Goal: Task Accomplishment & Management: Complete application form

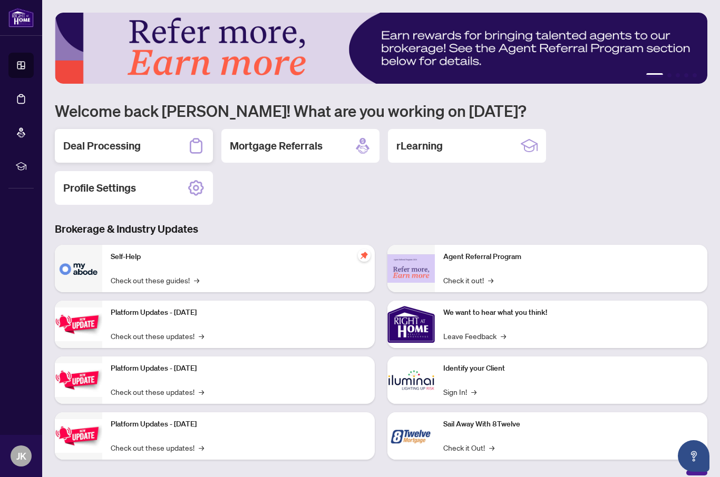
click at [172, 152] on div "Deal Processing" at bounding box center [134, 146] width 158 height 34
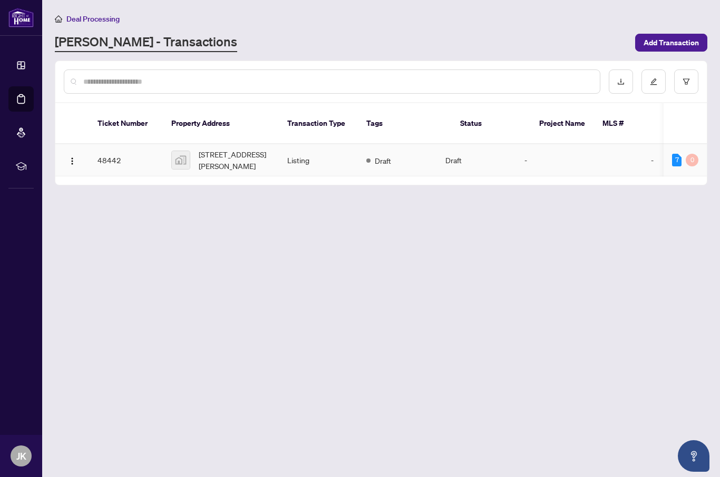
click at [231, 149] on span "[STREET_ADDRESS][PERSON_NAME]" at bounding box center [235, 160] width 72 height 23
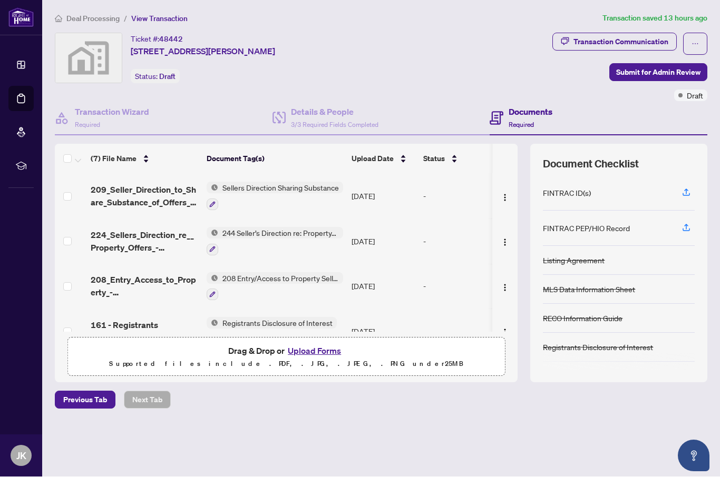
scroll to position [36, 0]
click at [570, 188] on div "FINTRAC ID(s)" at bounding box center [567, 194] width 48 height 12
click at [685, 189] on icon "button" at bounding box center [686, 191] width 4 height 5
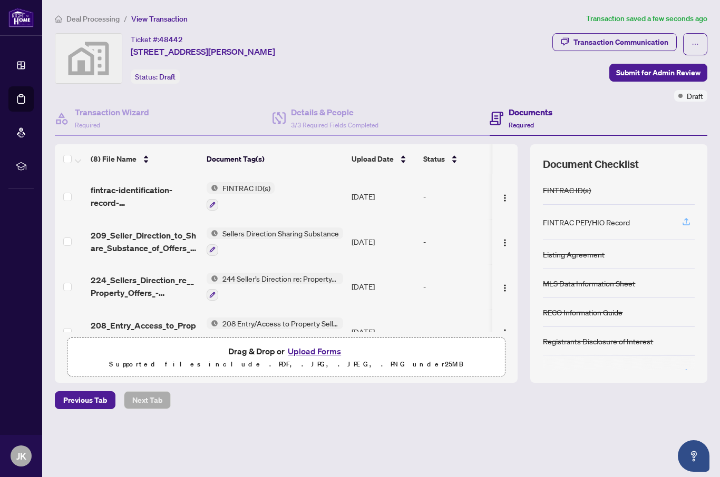
click at [691, 213] on button "button" at bounding box center [686, 222] width 17 height 18
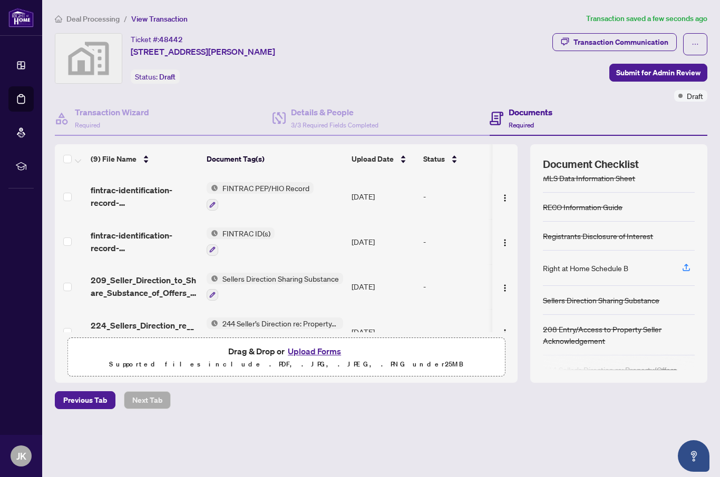
scroll to position [99, 0]
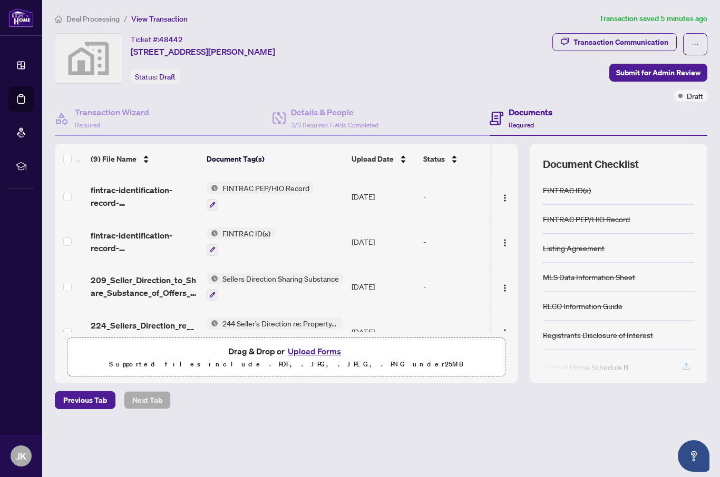
click at [686, 367] on icon "button" at bounding box center [685, 368] width 7 height 3
click at [160, 184] on span "Right At Home Realty Schedule B - Agreement of Purchase and Sale.pdf" at bounding box center [144, 196] width 107 height 25
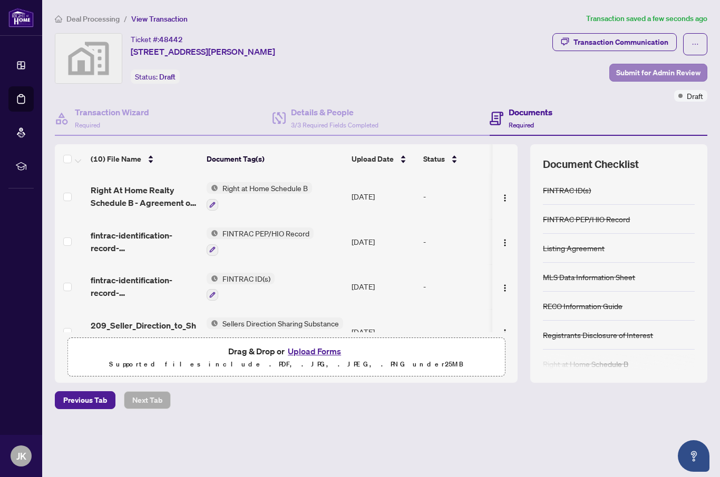
click at [690, 64] on span "Submit for Admin Review" at bounding box center [658, 72] width 84 height 17
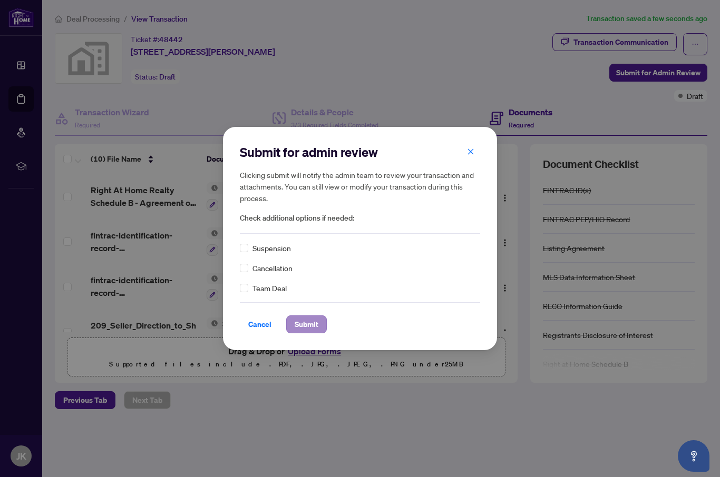
click at [318, 330] on span "Submit" at bounding box center [307, 324] width 24 height 17
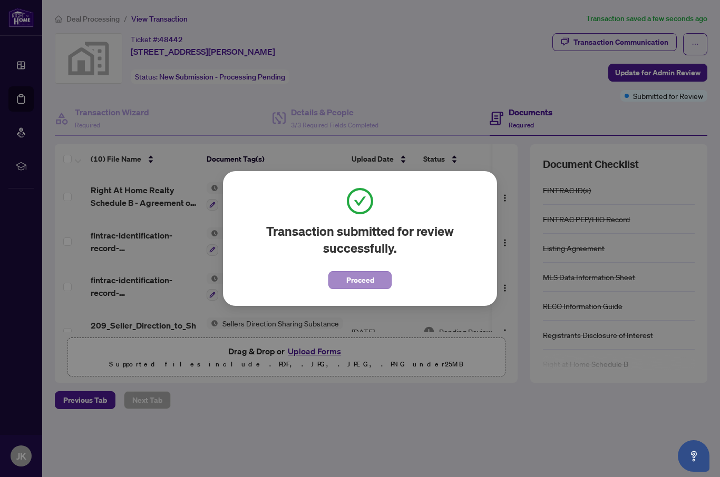
click at [377, 273] on button "Proceed" at bounding box center [359, 280] width 63 height 18
